Goal: Task Accomplishment & Management: Use online tool/utility

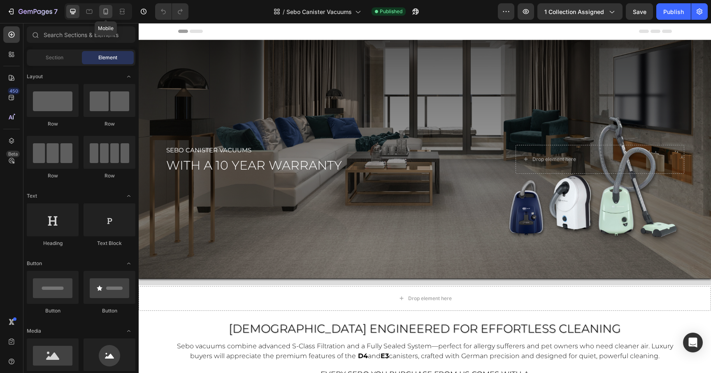
click at [107, 12] on icon at bounding box center [106, 11] width 8 height 8
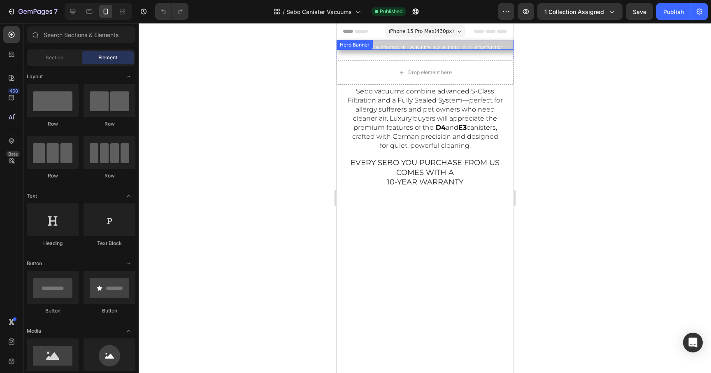
click at [407, 50] on div "Overlay" at bounding box center [424, 45] width 177 height 10
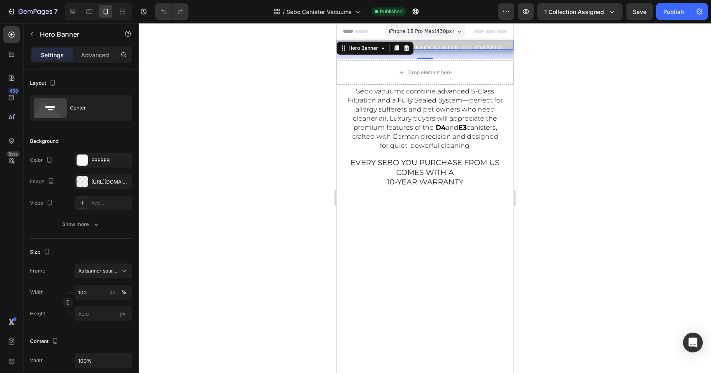
click at [456, 50] on div "Overlay" at bounding box center [424, 45] width 177 height 10
click at [72, 16] on div at bounding box center [72, 11] width 13 height 13
type input "1200"
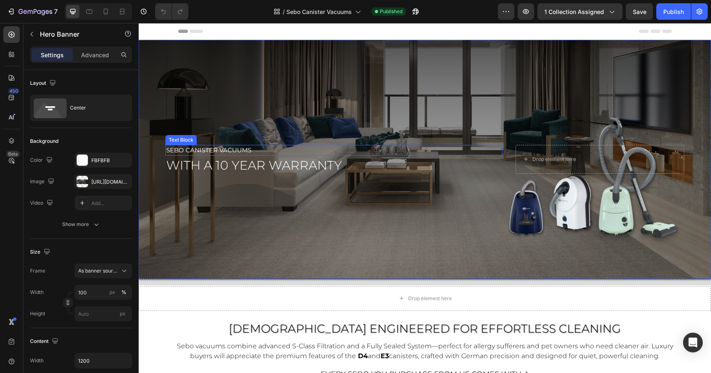
click at [234, 149] on span "sebo Canister Vacuums" at bounding box center [208, 150] width 85 height 8
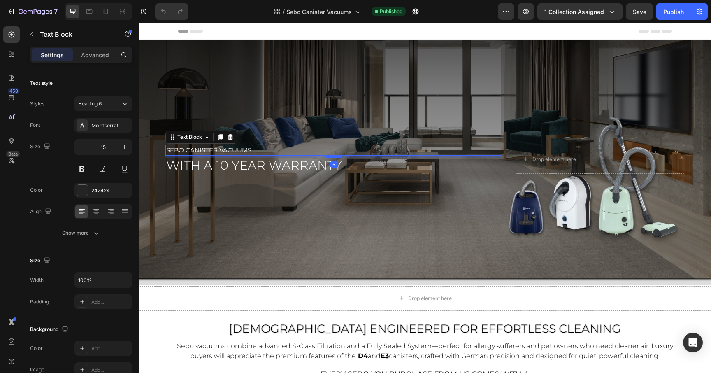
click at [236, 152] on span "sebo Canister Vacuums" at bounding box center [208, 150] width 85 height 8
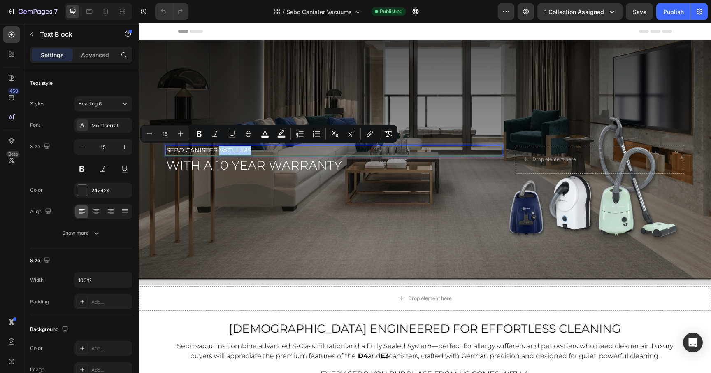
click at [439, 7] on div "/ Sebo Canister Vacuums Published" at bounding box center [346, 11] width 303 height 16
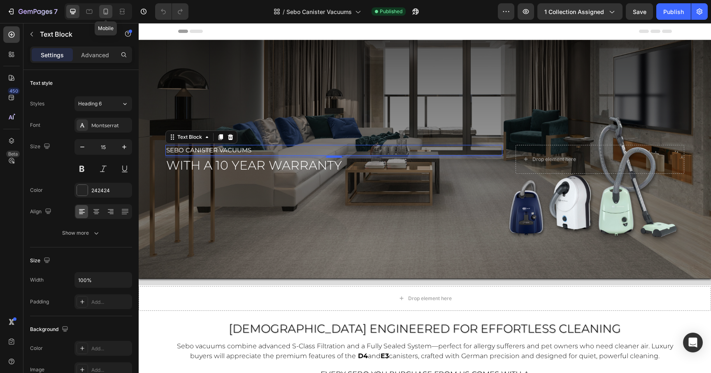
click at [109, 12] on icon at bounding box center [106, 11] width 8 height 8
type input "20"
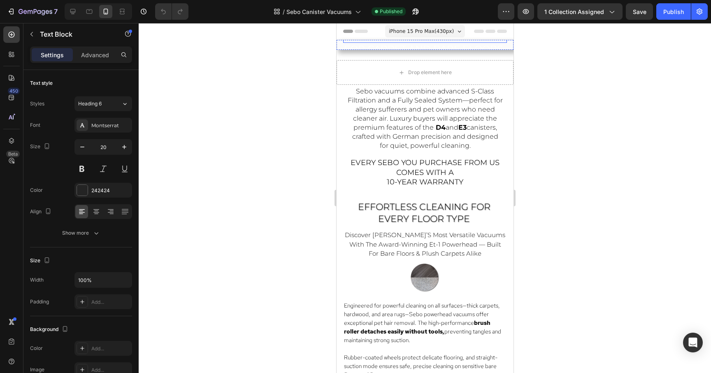
click at [411, 41] on span "sebo Vacuums with a 10 year warranty" at bounding box center [400, 38] width 115 height 6
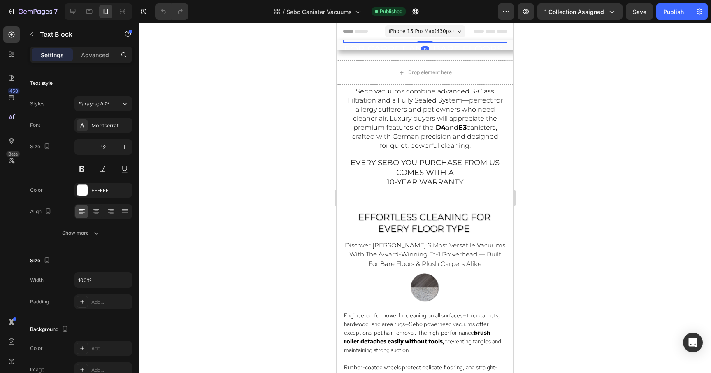
click at [411, 41] on span "sebo Vacuums with a 10 year warranty" at bounding box center [400, 38] width 115 height 6
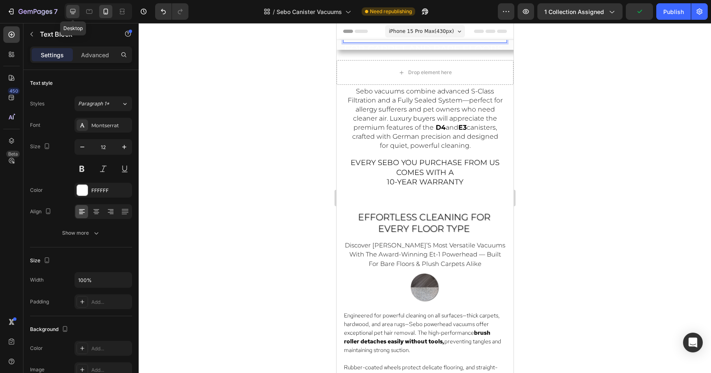
click at [68, 9] on div at bounding box center [72, 11] width 13 height 13
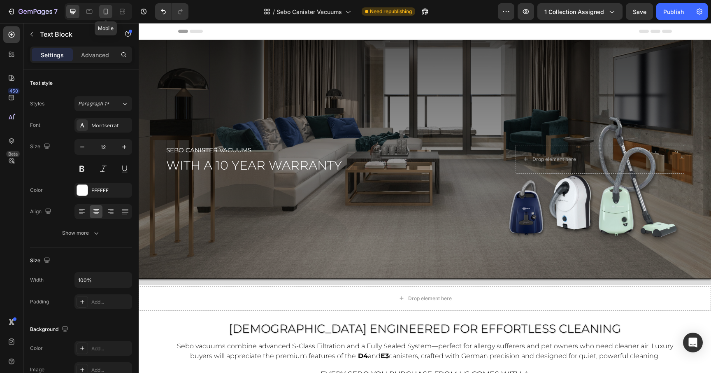
click at [109, 14] on icon at bounding box center [106, 11] width 8 height 8
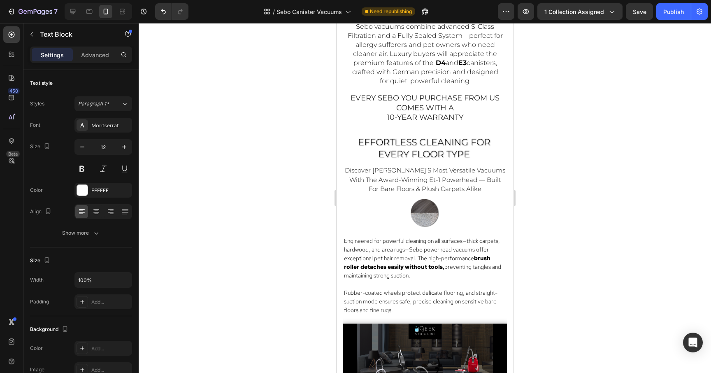
scroll to position [65, 0]
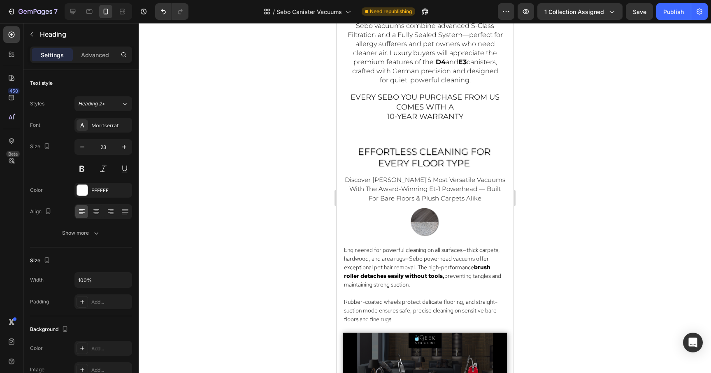
click at [623, 98] on div at bounding box center [425, 198] width 572 height 350
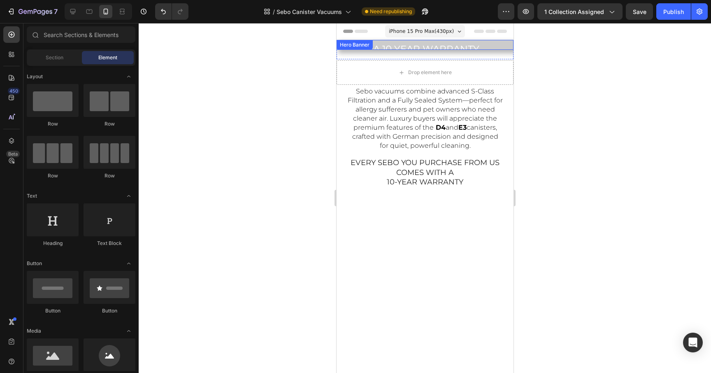
scroll to position [0, 0]
click at [280, 124] on div at bounding box center [425, 198] width 572 height 350
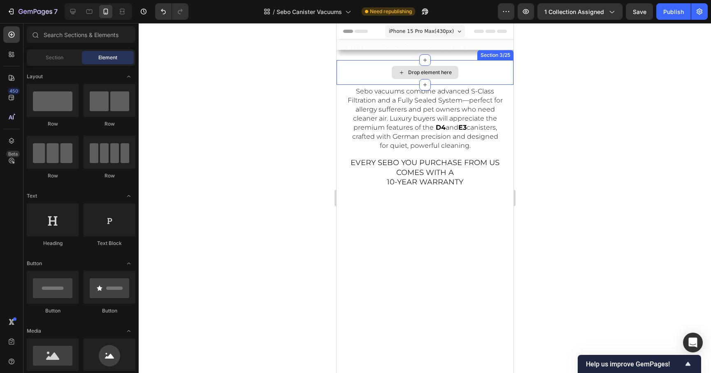
click at [437, 76] on div "Drop element here" at bounding box center [430, 72] width 44 height 7
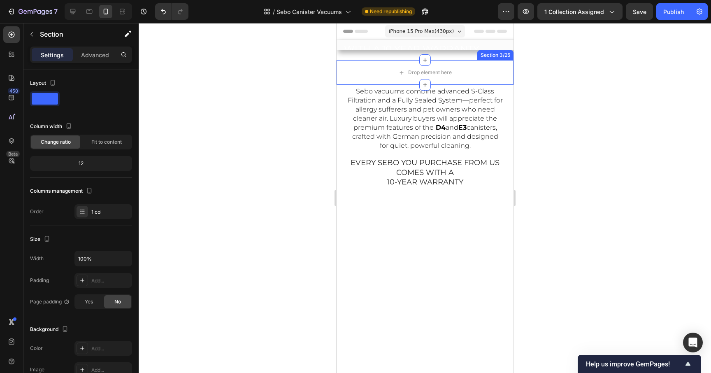
click at [499, 59] on div "Section 3/25" at bounding box center [494, 54] width 33 height 7
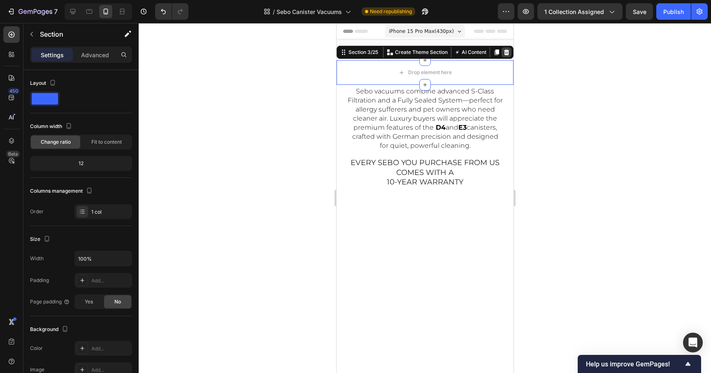
click at [505, 55] on icon at bounding box center [506, 52] width 5 height 6
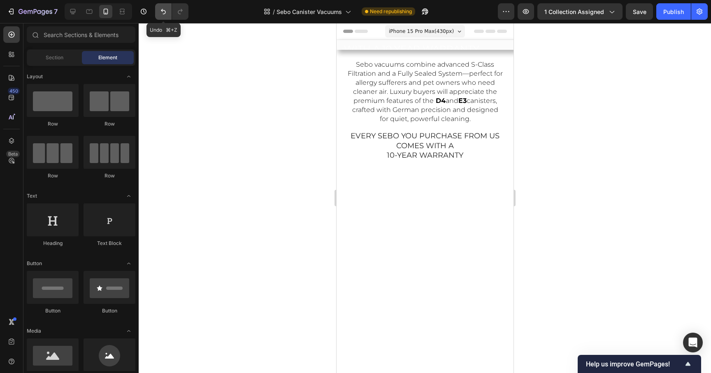
click at [165, 12] on icon "Undo/Redo" at bounding box center [163, 11] width 8 height 8
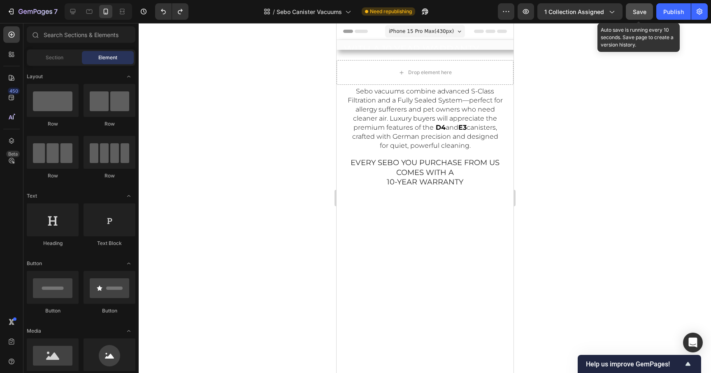
click at [641, 12] on span "Save" at bounding box center [640, 11] width 14 height 7
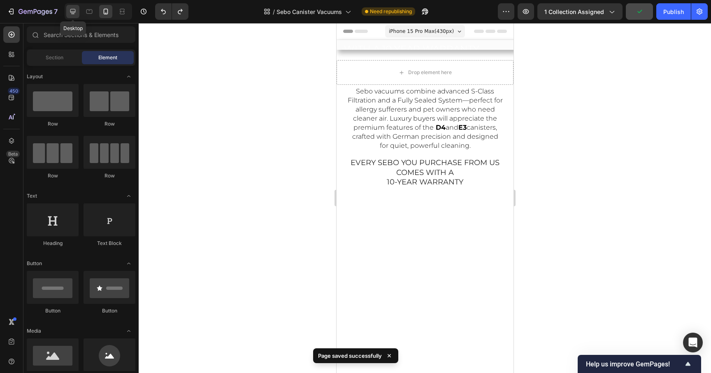
click at [66, 9] on div at bounding box center [72, 11] width 13 height 13
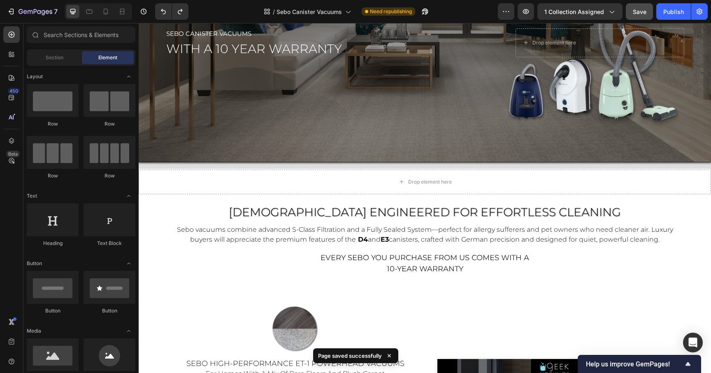
scroll to position [365, 0]
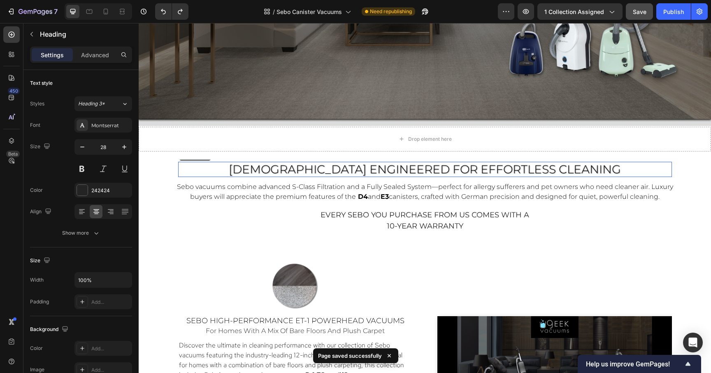
click at [292, 166] on span "GERMAN ENGINEERED FOR Effortless Cleaning" at bounding box center [425, 169] width 392 height 14
